Goal: Information Seeking & Learning: Learn about a topic

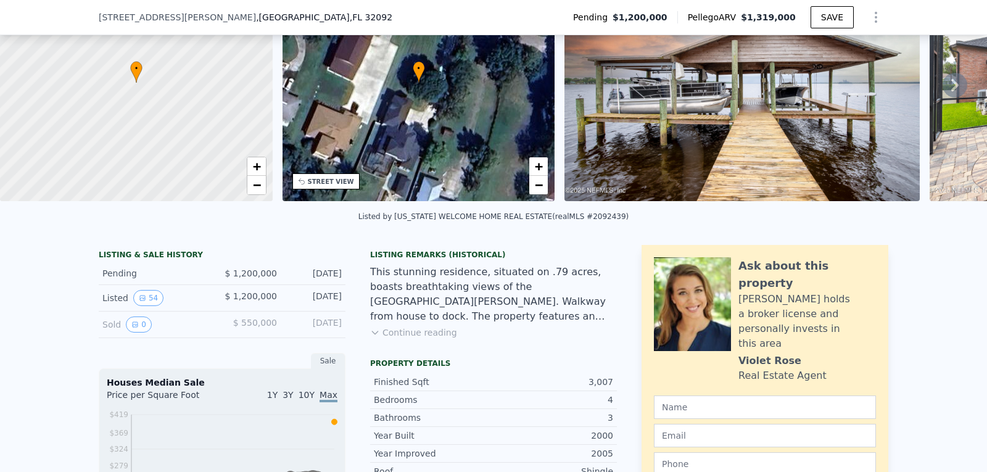
scroll to position [119, 0]
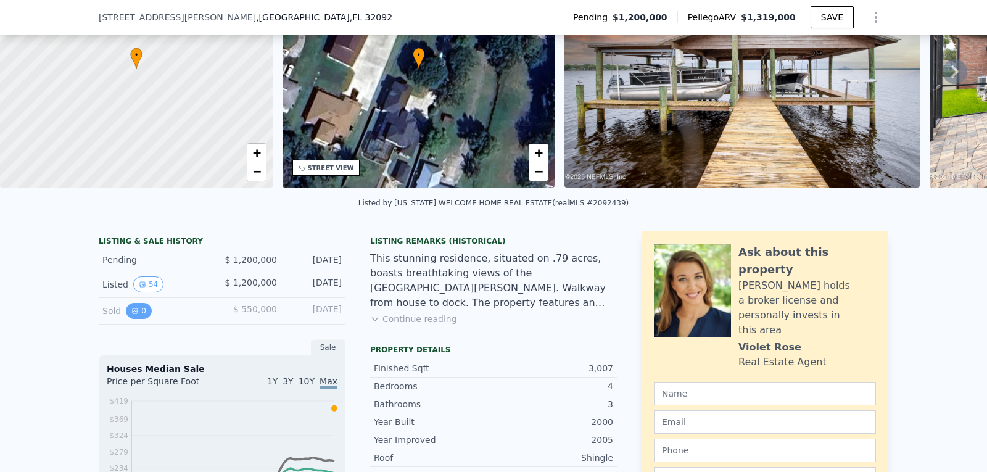
click at [131, 315] on icon "View historical data" at bounding box center [134, 310] width 7 height 7
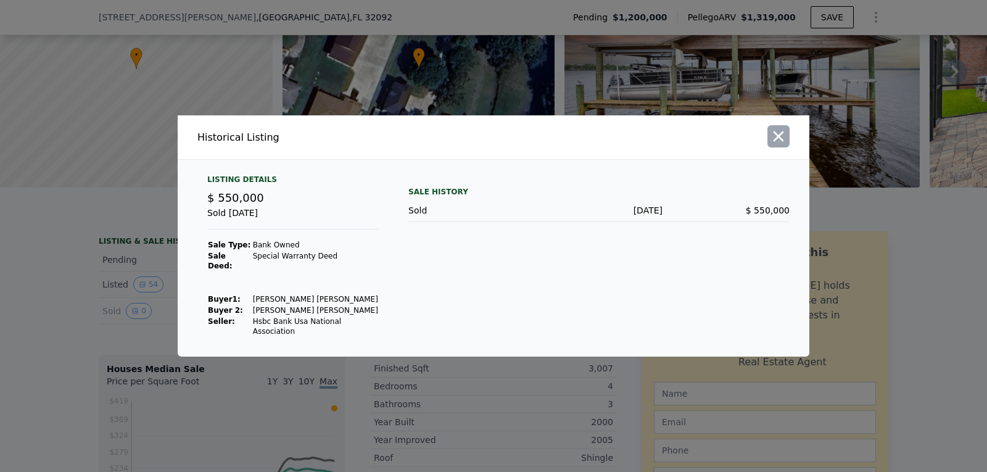
click at [787, 147] on button "button" at bounding box center [778, 136] width 22 height 22
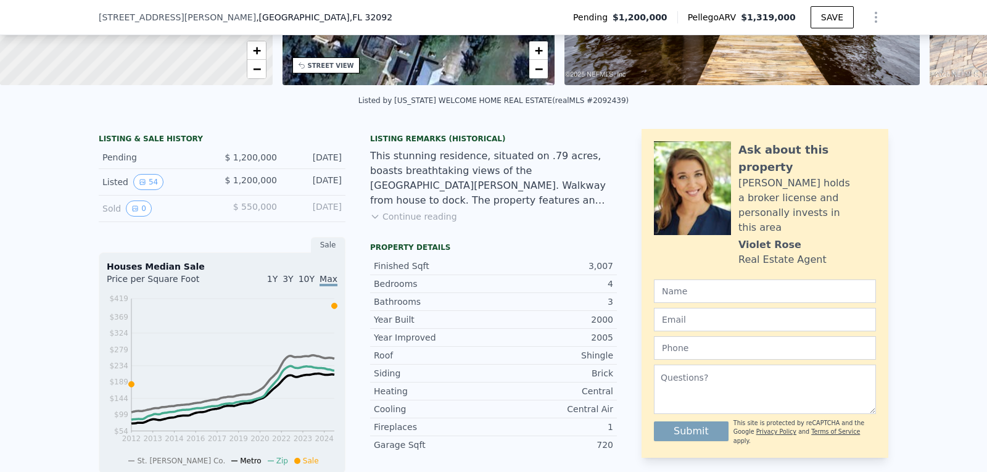
scroll to position [181, 0]
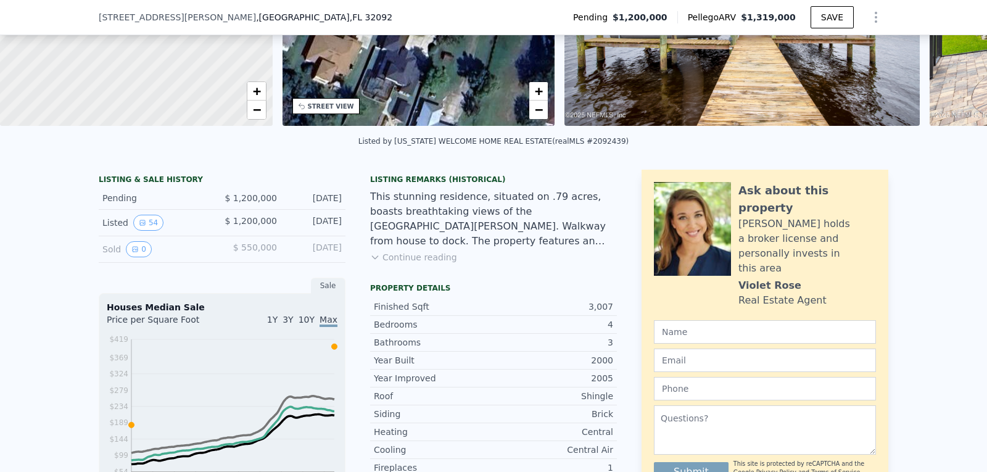
click at [424, 263] on button "Continue reading" at bounding box center [413, 257] width 87 height 12
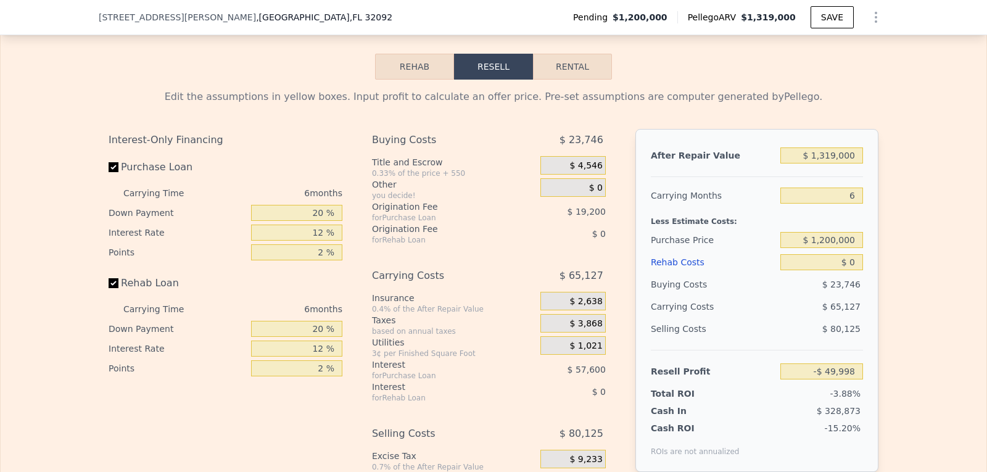
scroll to position [1969, 0]
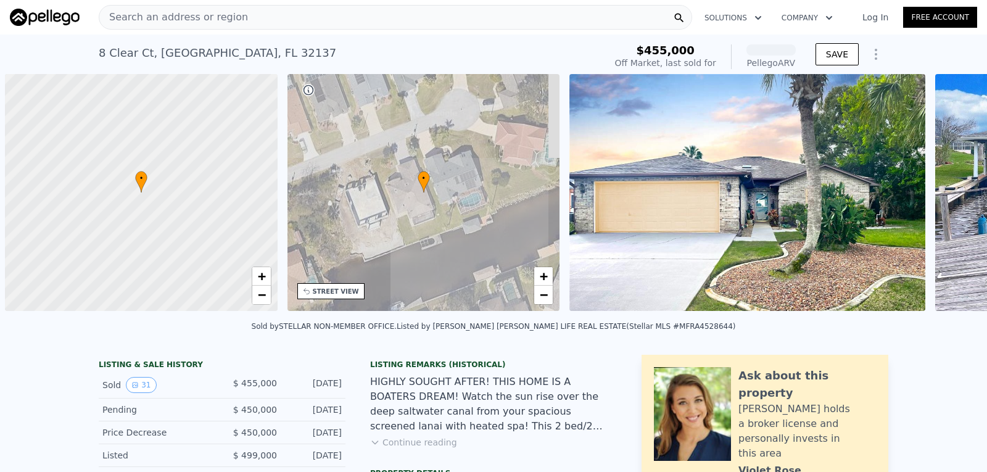
scroll to position [0, 5]
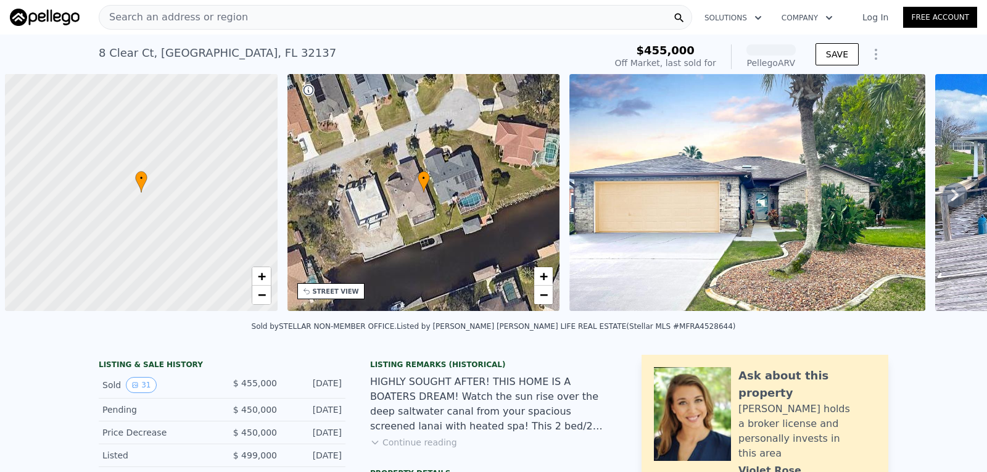
scroll to position [0, 5]
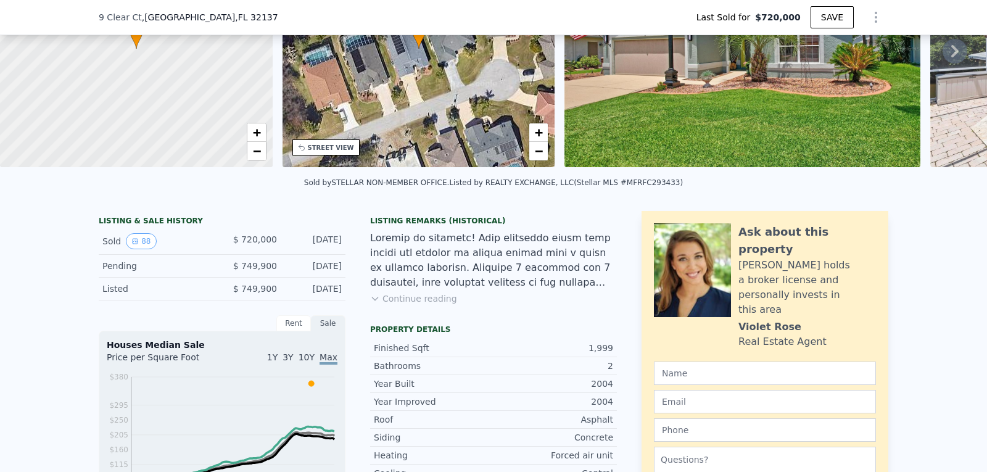
scroll to position [119, 0]
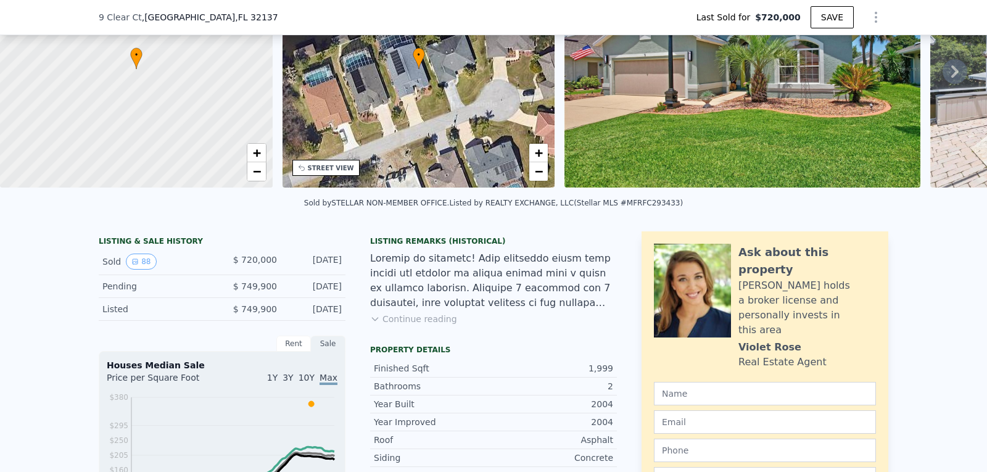
click at [942, 70] on icon at bounding box center [954, 71] width 25 height 25
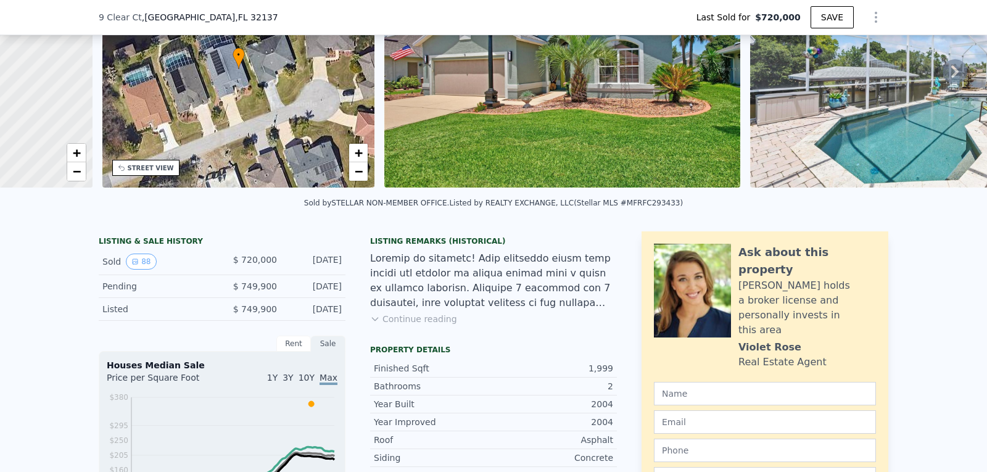
click at [938, 70] on img at bounding box center [927, 69] width 355 height 237
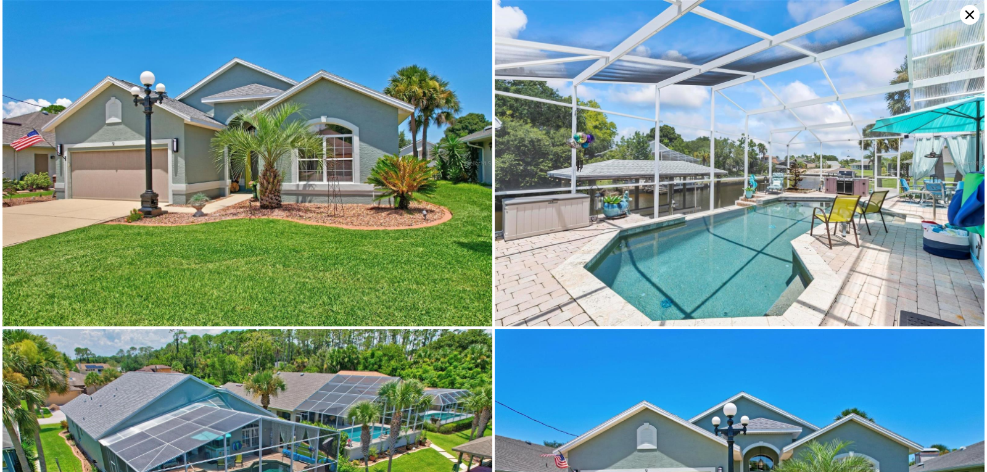
scroll to position [0, 287]
click at [938, 70] on img at bounding box center [740, 163] width 490 height 326
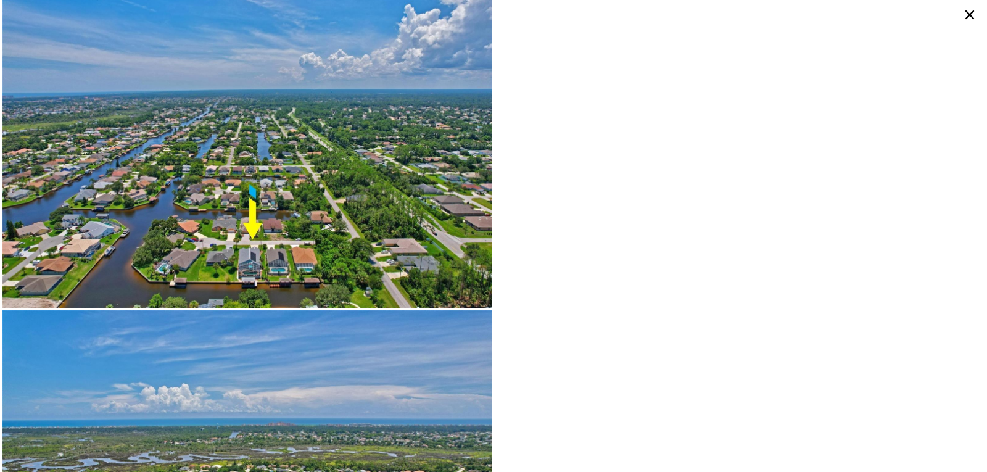
scroll to position [15875, 0]
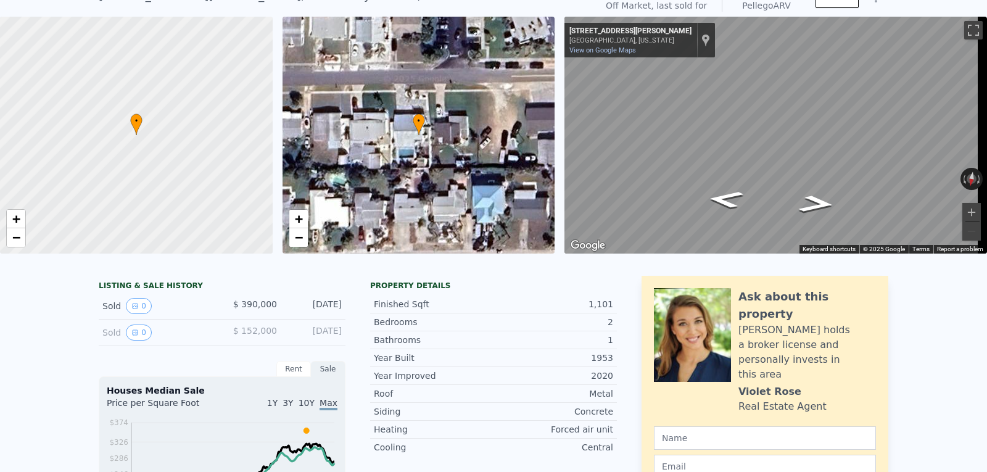
scroll to position [4, 0]
